Goal: Transaction & Acquisition: Purchase product/service

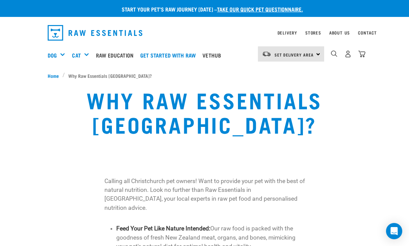
click at [295, 31] on link "Delivery" at bounding box center [288, 32] width 20 height 2
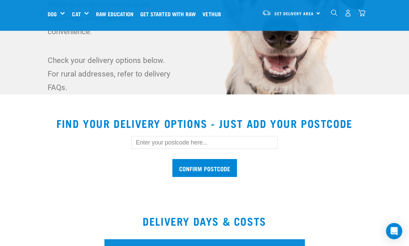
click at [227, 143] on input "text" at bounding box center [205, 142] width 146 height 13
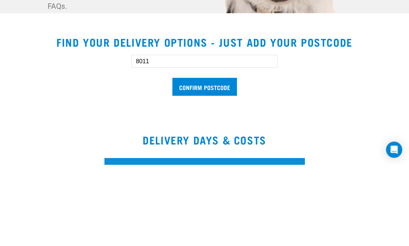
type input "8011"
click at [210, 159] on input "Confirm postcode" at bounding box center [205, 168] width 65 height 18
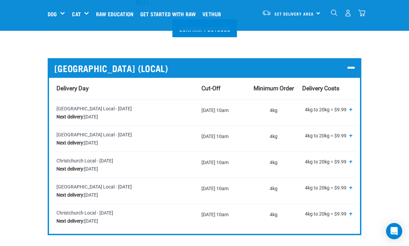
scroll to position [276, 0]
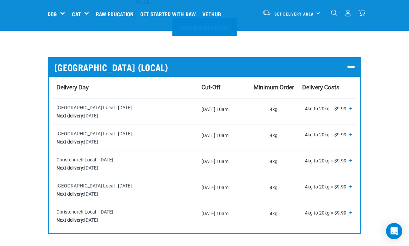
click at [351, 110] on span "+" at bounding box center [351, 108] width 3 height 7
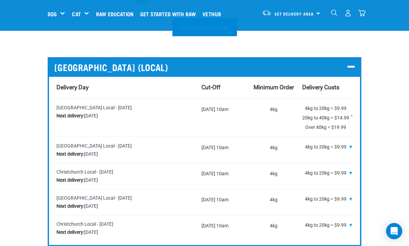
click at [353, 115] on span "-" at bounding box center [352, 115] width 2 height 7
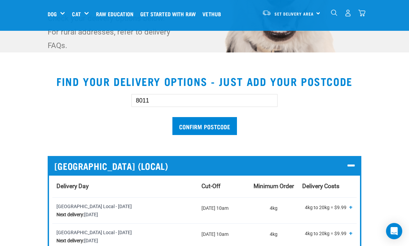
scroll to position [0, 0]
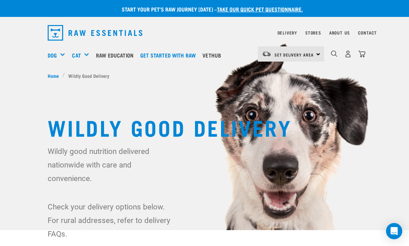
click at [318, 52] on div "Set Delivery Area North Island South Island" at bounding box center [291, 53] width 66 height 15
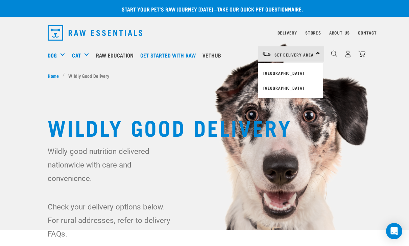
click at [285, 85] on link "[GEOGRAPHIC_DATA]" at bounding box center [290, 88] width 65 height 15
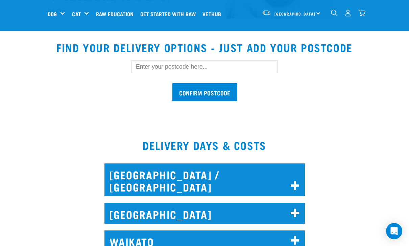
click at [246, 62] on input "text" at bounding box center [205, 66] width 146 height 13
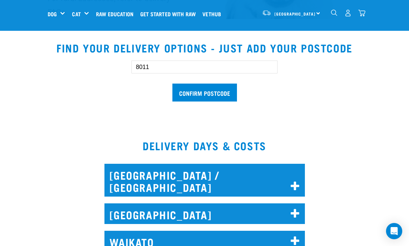
type input "8011"
click at [222, 92] on input "Confirm postcode" at bounding box center [205, 93] width 65 height 18
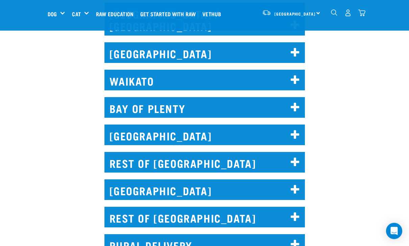
scroll to position [567, 0]
click at [294, 184] on icon at bounding box center [295, 189] width 9 height 11
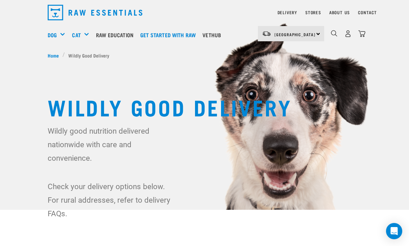
scroll to position [0, 0]
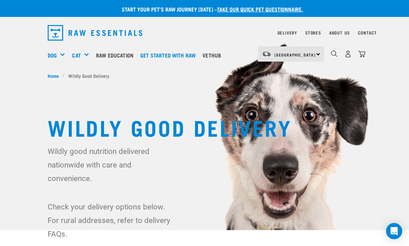
click at [0, 0] on div "Shop All Dog" at bounding box center [0, 0] width 0 height 0
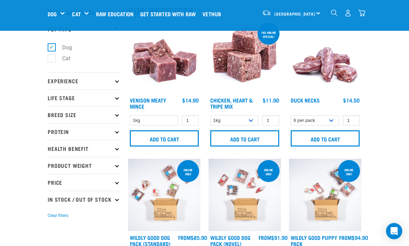
scroll to position [27, 0]
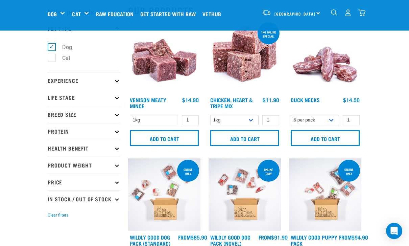
click at [114, 132] on p "Protein" at bounding box center [84, 131] width 72 height 17
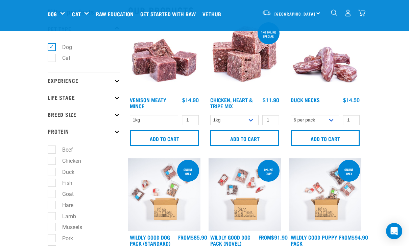
click at [117, 135] on p "Protein" at bounding box center [84, 131] width 72 height 17
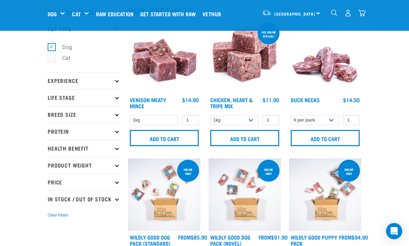
click at [115, 116] on p "Breed Size" at bounding box center [84, 114] width 72 height 17
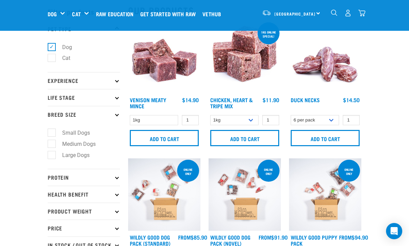
click at [118, 112] on p "Breed Size" at bounding box center [84, 114] width 72 height 17
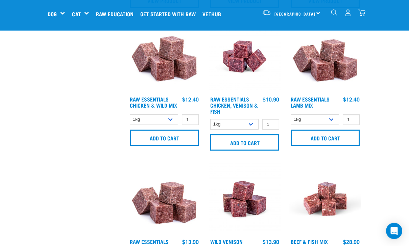
scroll to position [441, 0]
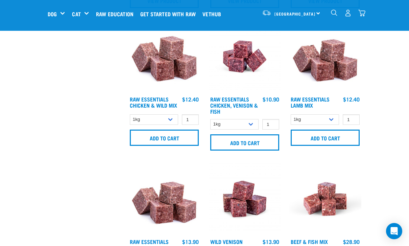
click at [331, 135] on input "Add to cart" at bounding box center [325, 138] width 69 height 16
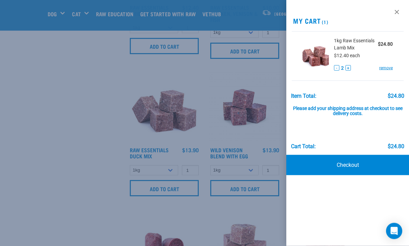
scroll to position [542, 0]
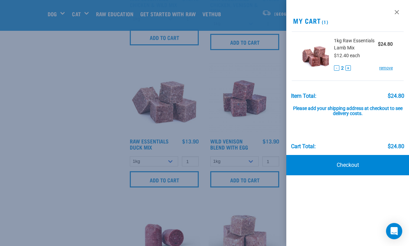
click at [53, 168] on div at bounding box center [204, 123] width 409 height 246
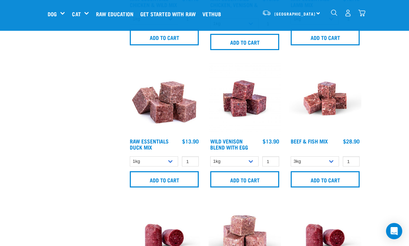
click at [180, 181] on input "Add to cart" at bounding box center [164, 179] width 69 height 16
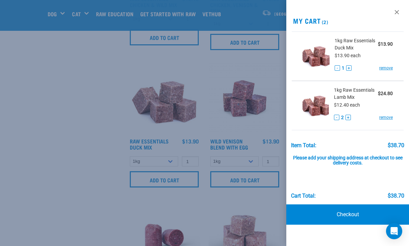
click at [44, 160] on div at bounding box center [204, 123] width 409 height 246
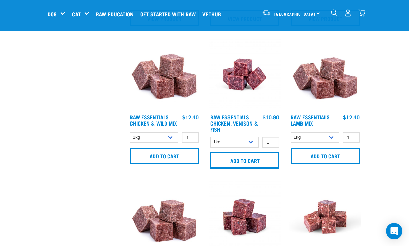
scroll to position [390, 0]
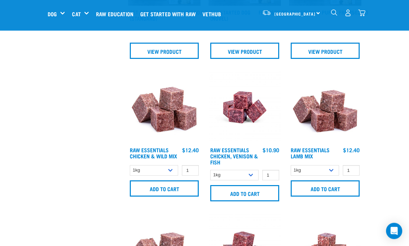
click at [322, 188] on input "Add to cart" at bounding box center [325, 189] width 69 height 16
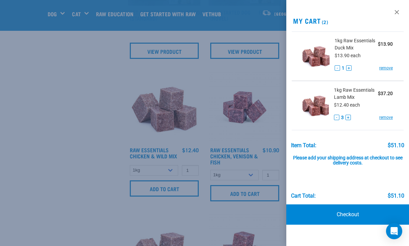
click at [337, 117] on button "-" at bounding box center [336, 117] width 5 height 5
click at [336, 116] on button "-" at bounding box center [336, 117] width 5 height 5
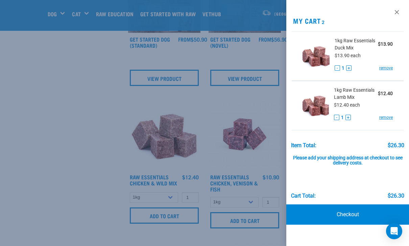
scroll to position [363, 0]
click at [48, 136] on div at bounding box center [204, 123] width 409 height 246
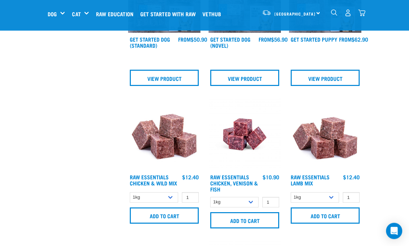
scroll to position [363, 0]
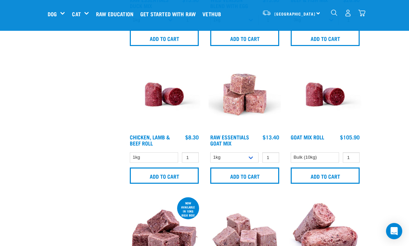
scroll to position [689, 0]
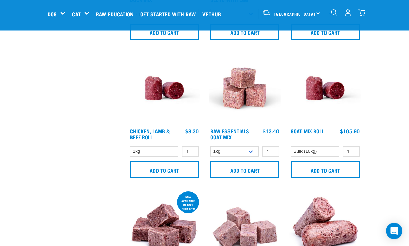
click at [256, 167] on input "Add to cart" at bounding box center [244, 170] width 69 height 16
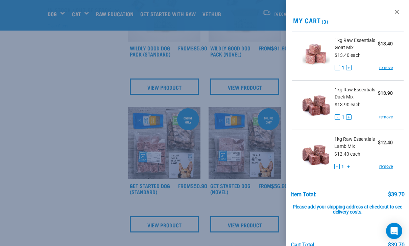
scroll to position [222, 0]
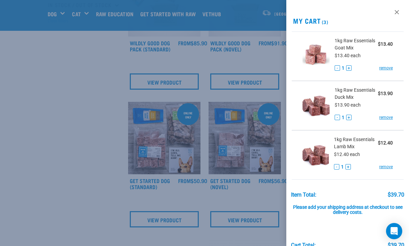
click at [44, 148] on div at bounding box center [204, 123] width 409 height 246
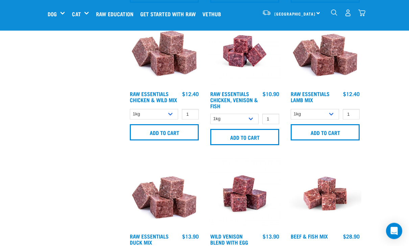
scroll to position [439, 0]
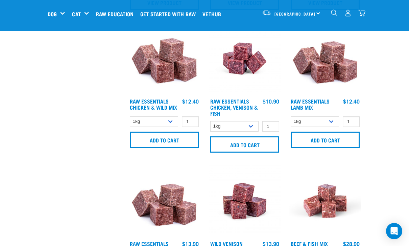
click at [337, 140] on input "Add to cart" at bounding box center [325, 140] width 69 height 16
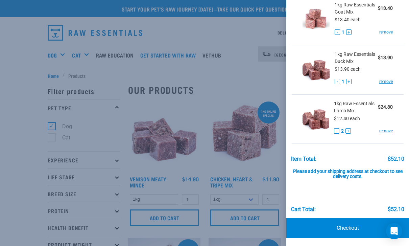
scroll to position [36, 0]
click at [240, 70] on div at bounding box center [204, 123] width 409 height 246
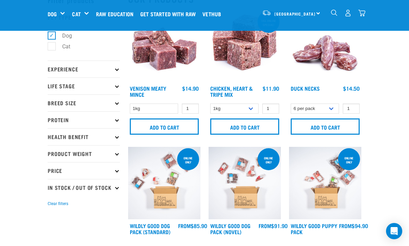
scroll to position [75, 0]
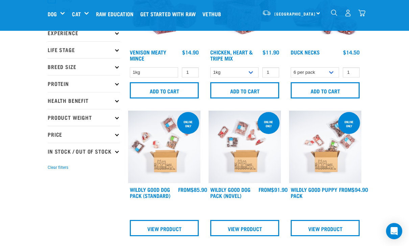
click at [118, 117] on icon at bounding box center [117, 117] width 4 height 4
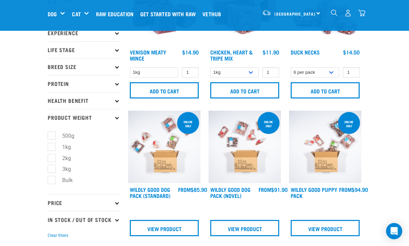
click at [119, 116] on p "Product Weight" at bounding box center [84, 117] width 72 height 17
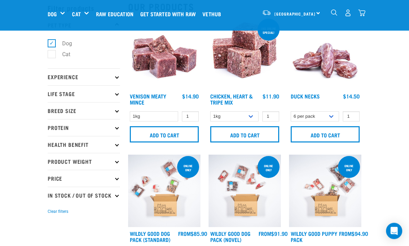
scroll to position [31, 0]
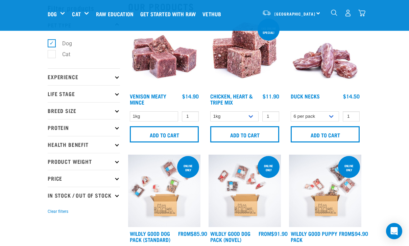
click at [0, 0] on div "Treats" at bounding box center [0, 0] width 0 height 0
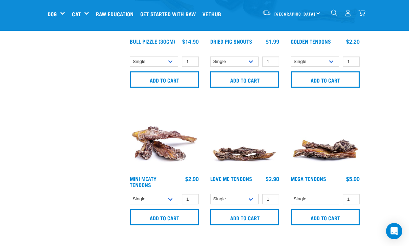
scroll to position [370, 0]
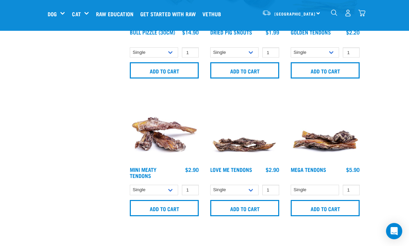
click at [184, 207] on input "Add to cart" at bounding box center [164, 208] width 69 height 16
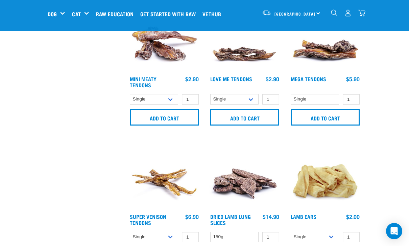
scroll to position [472, 0]
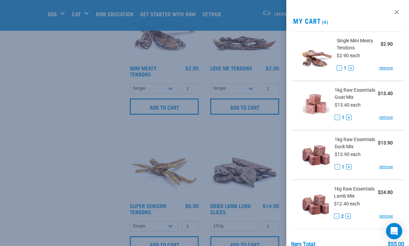
click at [48, 150] on div at bounding box center [204, 123] width 409 height 246
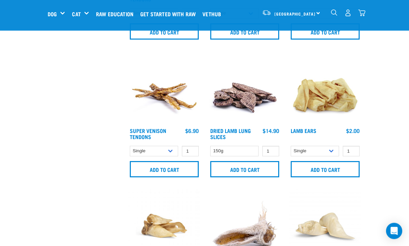
click at [161, 167] on input "Add to cart" at bounding box center [164, 169] width 69 height 16
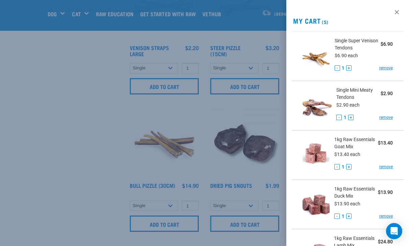
scroll to position [214, 0]
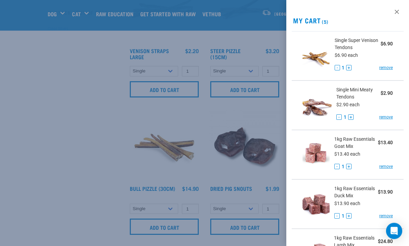
click at [54, 130] on div at bounding box center [204, 123] width 409 height 246
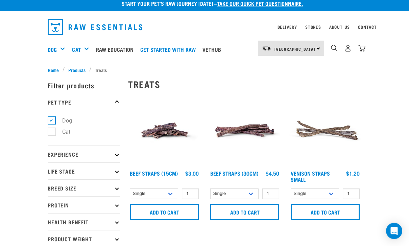
scroll to position [6, 0]
click at [329, 212] on input "Add to cart" at bounding box center [325, 212] width 69 height 16
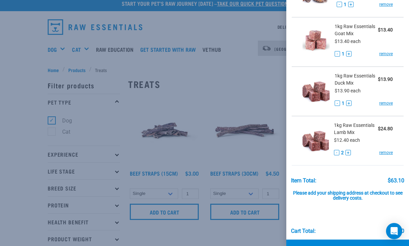
scroll to position [162, 0]
click at [250, 81] on div at bounding box center [204, 123] width 409 height 246
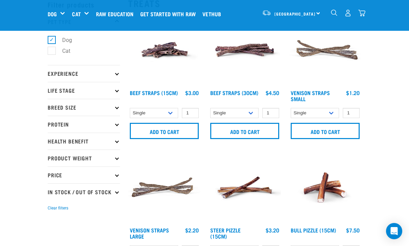
scroll to position [29, 0]
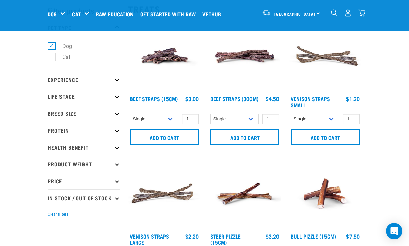
click at [81, 149] on p "Health Benefit" at bounding box center [84, 147] width 72 height 17
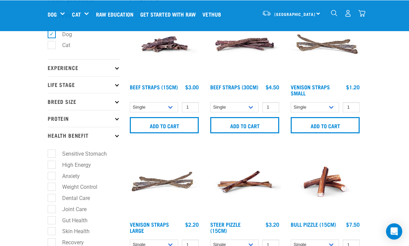
click at [115, 136] on p "Health Benefit" at bounding box center [84, 135] width 72 height 17
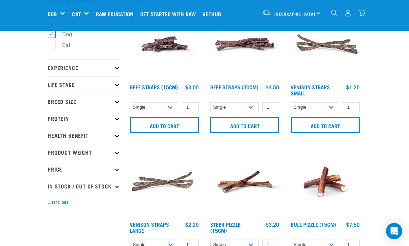
click at [55, 115] on p "Protein" at bounding box center [84, 118] width 72 height 17
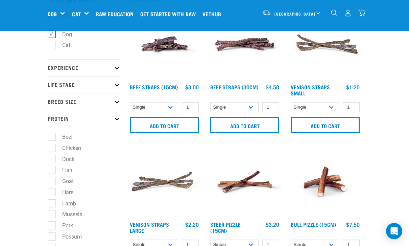
click at [58, 102] on p "Breed Size" at bounding box center [84, 101] width 72 height 17
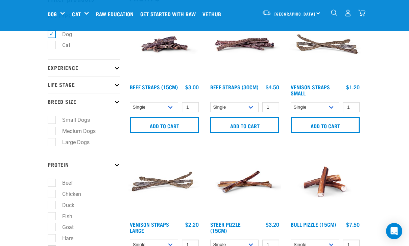
click at [56, 88] on p "Life Stage" at bounding box center [84, 84] width 72 height 17
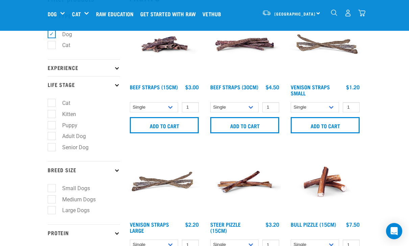
click at [51, 136] on label "Adult Dog" at bounding box center [69, 136] width 37 height 8
click at [51, 136] on input "Adult Dog" at bounding box center [50, 135] width 4 height 4
checkbox input "true"
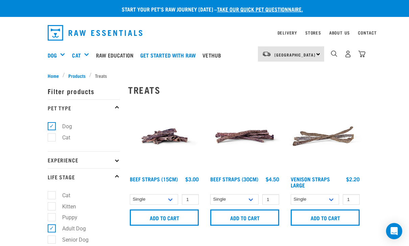
click at [365, 51] on img "dropdown navigation" at bounding box center [362, 53] width 7 height 7
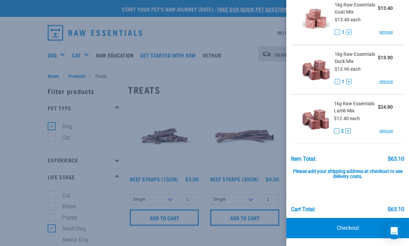
scroll to position [184, 0]
click at [361, 227] on link "Checkout" at bounding box center [348, 228] width 123 height 20
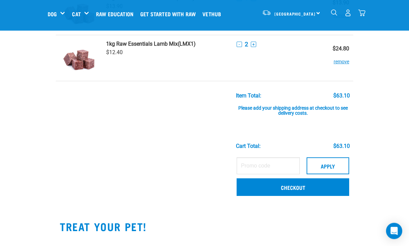
scroll to position [253, 0]
click at [321, 187] on link "Checkout" at bounding box center [293, 187] width 113 height 18
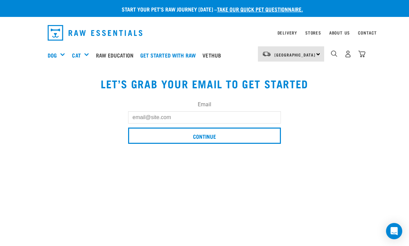
click at [256, 115] on input "Email" at bounding box center [204, 117] width 153 height 12
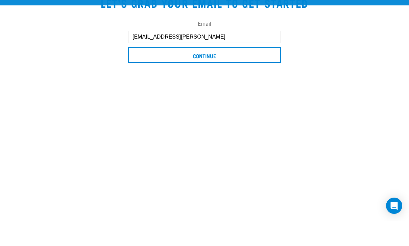
click at [138, 56] on input "[EMAIL_ADDRESS][PERSON_NAME]" at bounding box center [204, 62] width 153 height 12
click at [218, 56] on input "[EMAIL_ADDRESS][PERSON_NAME]" at bounding box center [204, 62] width 153 height 12
click at [211, 56] on input "[EMAIL_ADDRESS][PERSON_NAME]" at bounding box center [204, 62] width 153 height 12
type input "[EMAIL_ADDRESS][PERSON_NAME]"
click at [227, 72] on input "Continue" at bounding box center [204, 80] width 153 height 16
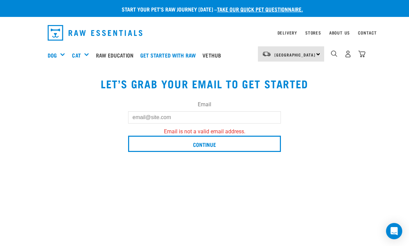
click at [13, 86] on button "delete" at bounding box center [9, 82] width 7 height 7
click at [173, 112] on input "Email" at bounding box center [204, 117] width 153 height 12
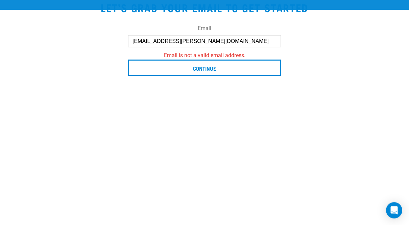
click at [137, 56] on input "Roisin.genevieve@gmail.com" at bounding box center [204, 62] width 153 height 12
click at [233, 56] on input "Roisin.genevieve@gmail.com" at bounding box center [204, 62] width 153 height 12
type input "roisin.genevieve@gmail.com"
click at [209, 81] on input "Continue" at bounding box center [204, 89] width 153 height 16
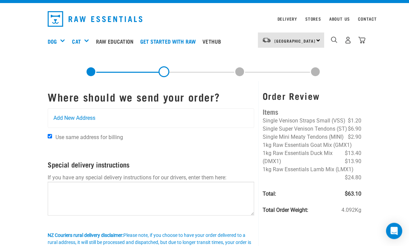
scroll to position [14, 0]
click at [64, 120] on span "Add New Address" at bounding box center [74, 118] width 42 height 8
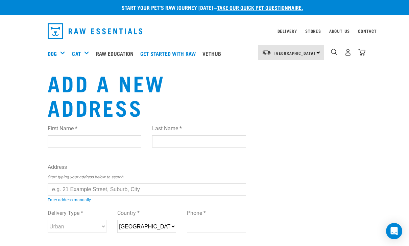
scroll to position [0, 0]
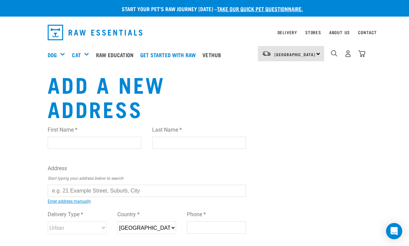
click at [58, 141] on input "First Name *" at bounding box center [95, 143] width 94 height 12
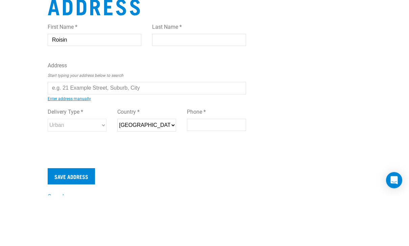
type input "Roisin"
click at [198, 85] on input "Last Name *" at bounding box center [199, 91] width 94 height 12
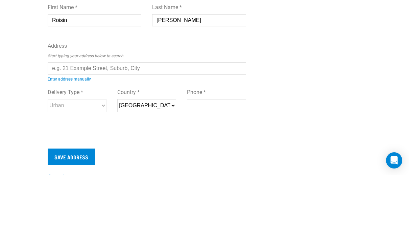
type input "Scott"
click at [177, 133] on input "text" at bounding box center [147, 139] width 199 height 12
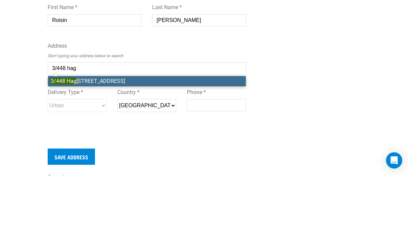
click at [159, 147] on li "3/448 Hag ley Avenue, Christchurch Central, Christchurch 8011" at bounding box center [147, 152] width 198 height 10
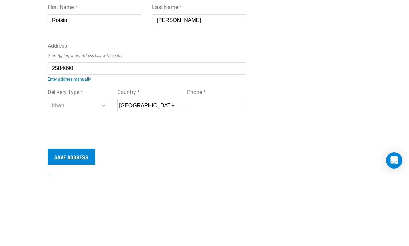
type input "3/448 Hagley Avenue, Christchurch Central, Christchurch 8011"
type input "[STREET_ADDRESS]"
type input "Christchurch Central"
type input "Canterbury"
select select "CAN"
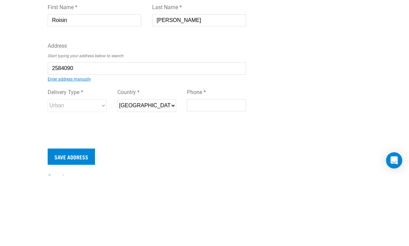
type input "8011"
select select "Urban"
click at [226, 170] on input "Phone *" at bounding box center [216, 176] width 59 height 12
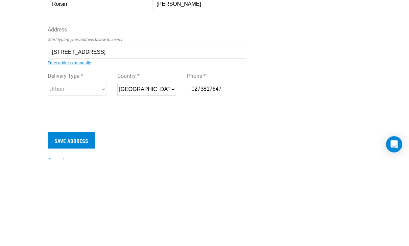
type input "0273817647"
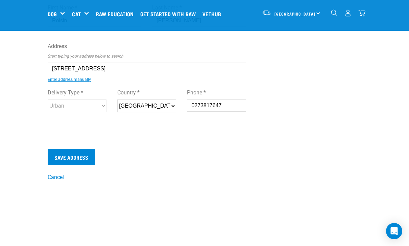
scroll to position [71, 0]
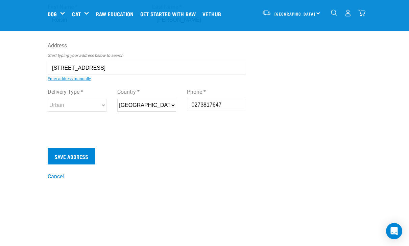
click at [66, 157] on input "Save Address" at bounding box center [71, 156] width 47 height 16
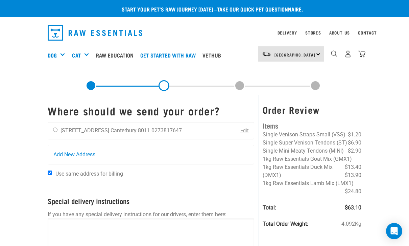
click at [57, 130] on input "radio" at bounding box center [55, 130] width 4 height 4
radio input "true"
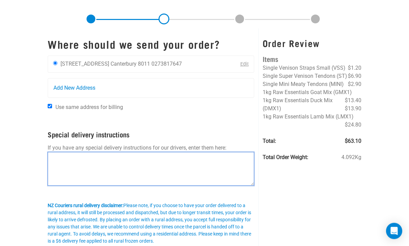
click at [204, 174] on textarea at bounding box center [151, 169] width 207 height 34
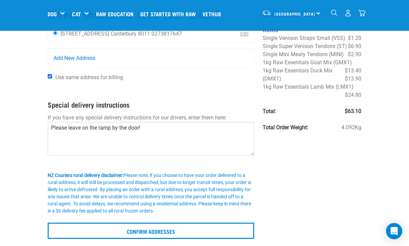
scroll to position [52, 0]
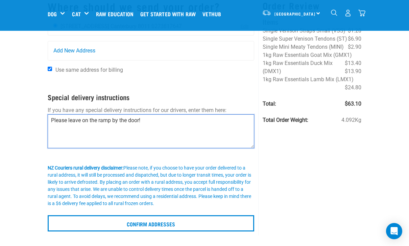
type textarea "Please leave on the ramp by the door!"
click at [211, 221] on input "Confirm addresses" at bounding box center [151, 223] width 207 height 16
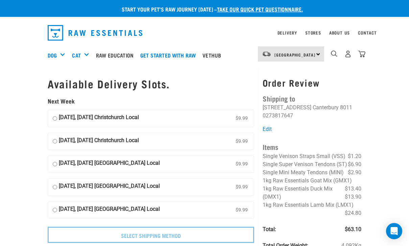
click at [53, 117] on input "06 October, Monday Christchurch Local $9.99" at bounding box center [55, 118] width 4 height 10
radio input "true"
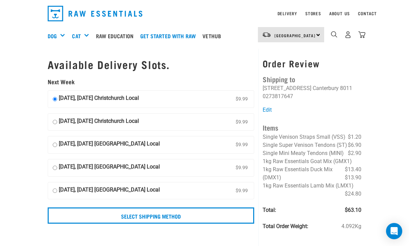
scroll to position [19, 0]
click at [198, 213] on input "Select Shipping Method" at bounding box center [151, 216] width 207 height 16
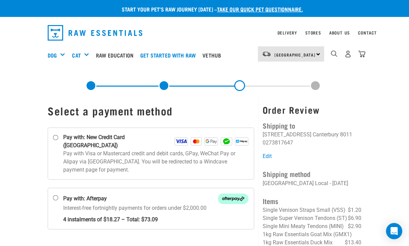
click at [55, 140] on input "Pay with: New Credit Card ([GEOGRAPHIC_DATA])" at bounding box center [55, 137] width 5 height 5
radio input "true"
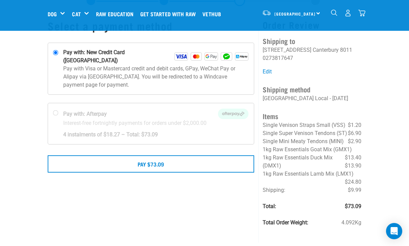
scroll to position [32, 0]
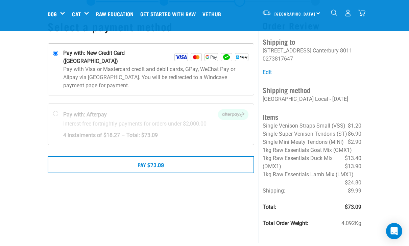
click at [173, 158] on button "Pay $73.09" at bounding box center [151, 164] width 207 height 17
